Goal: Use online tool/utility

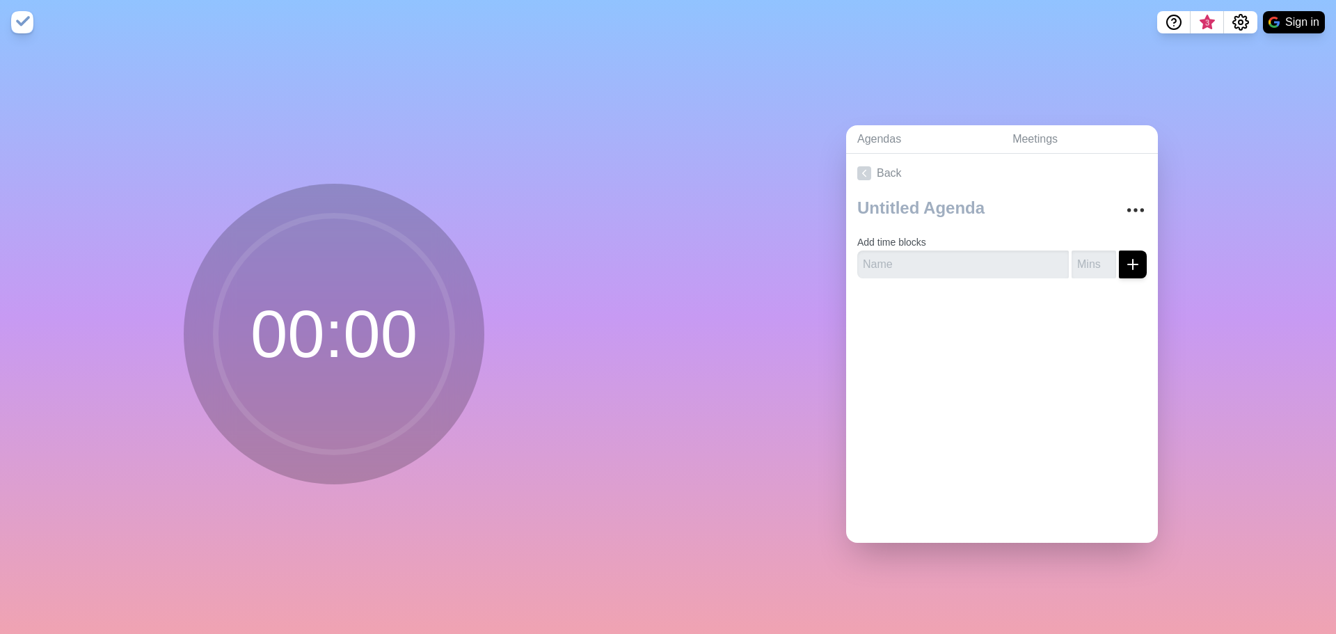
click at [925, 342] on div "Back Add time blocks" at bounding box center [1002, 348] width 312 height 389
click at [369, 354] on circle at bounding box center [334, 334] width 237 height 237
click at [975, 256] on input "text" at bounding box center [962, 264] width 211 height 28
click at [988, 348] on div "Back Add time blocks" at bounding box center [1002, 348] width 312 height 389
